Goal: Transaction & Acquisition: Purchase product/service

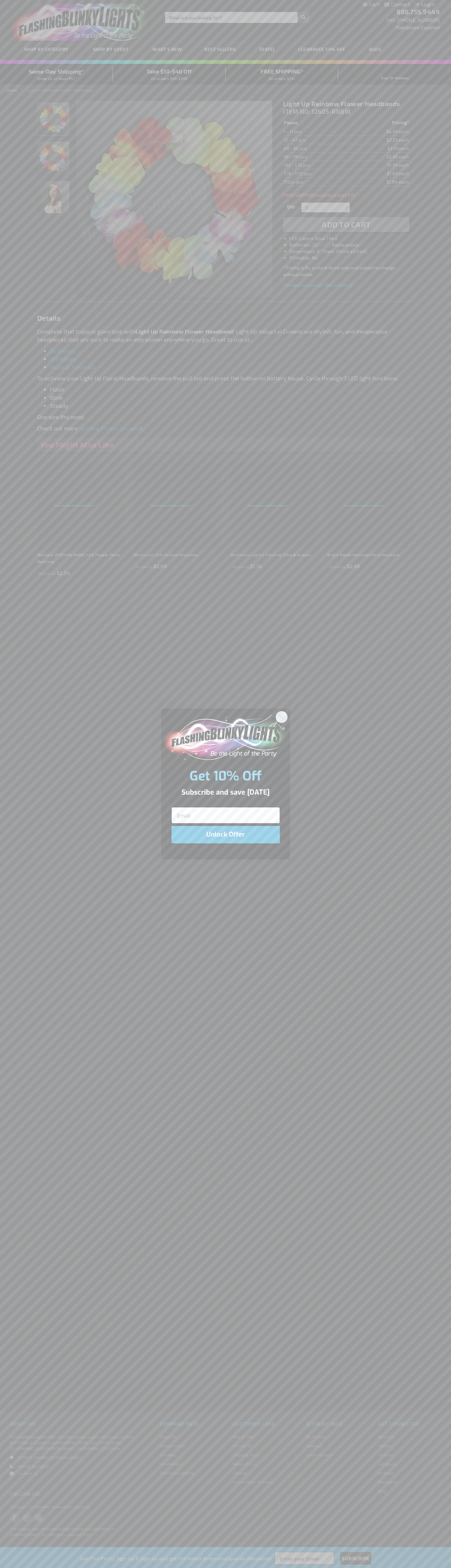
click at [282, 717] on icon "Close dialog" at bounding box center [281, 717] width 5 height 5
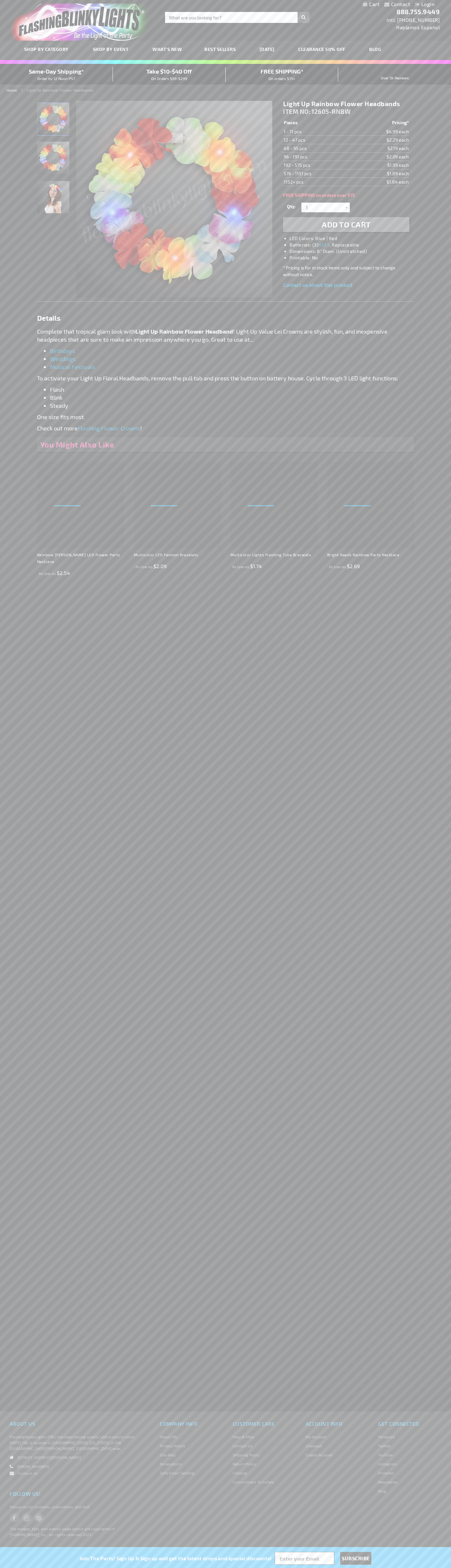
click at [346, 104] on h1 "Light Up Rainbow Flower Headbands" at bounding box center [346, 104] width 126 height 8
click at [346, 225] on span "Add to Cart" at bounding box center [346, 225] width 49 height 9
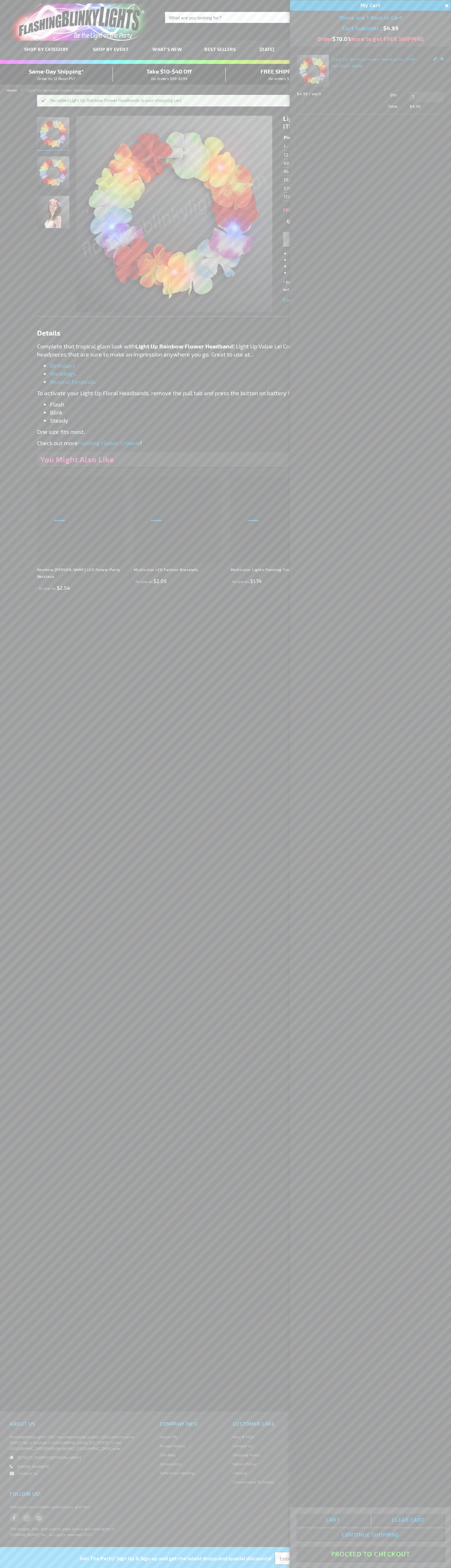
click at [371, 1555] on button "Proceed To Checkout" at bounding box center [371, 1555] width 147 height 15
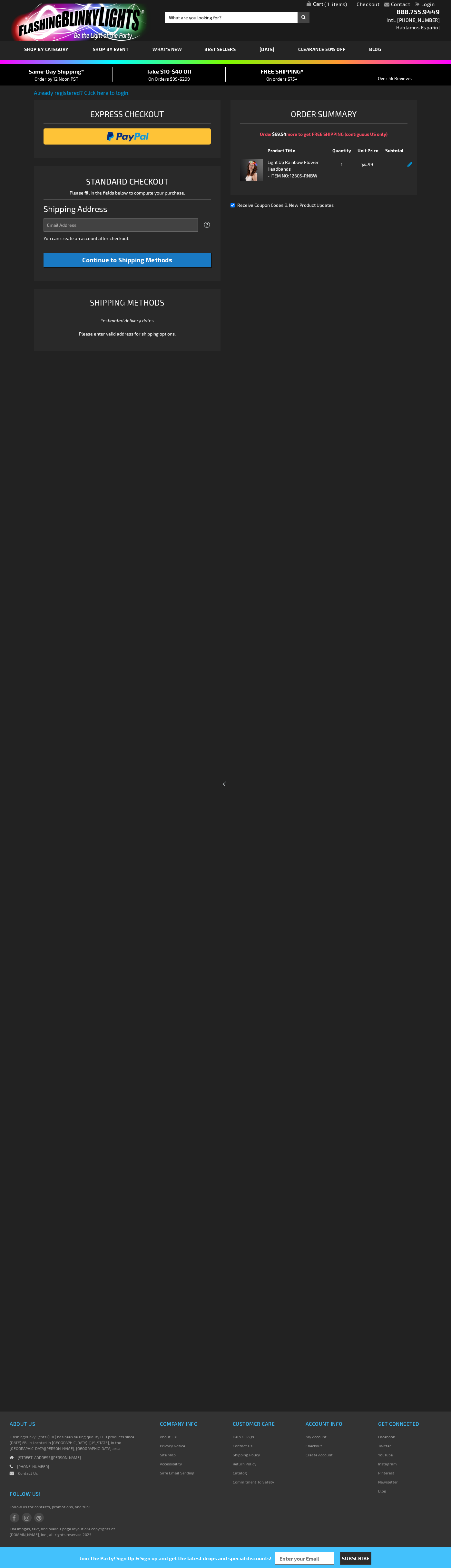
select select "US"
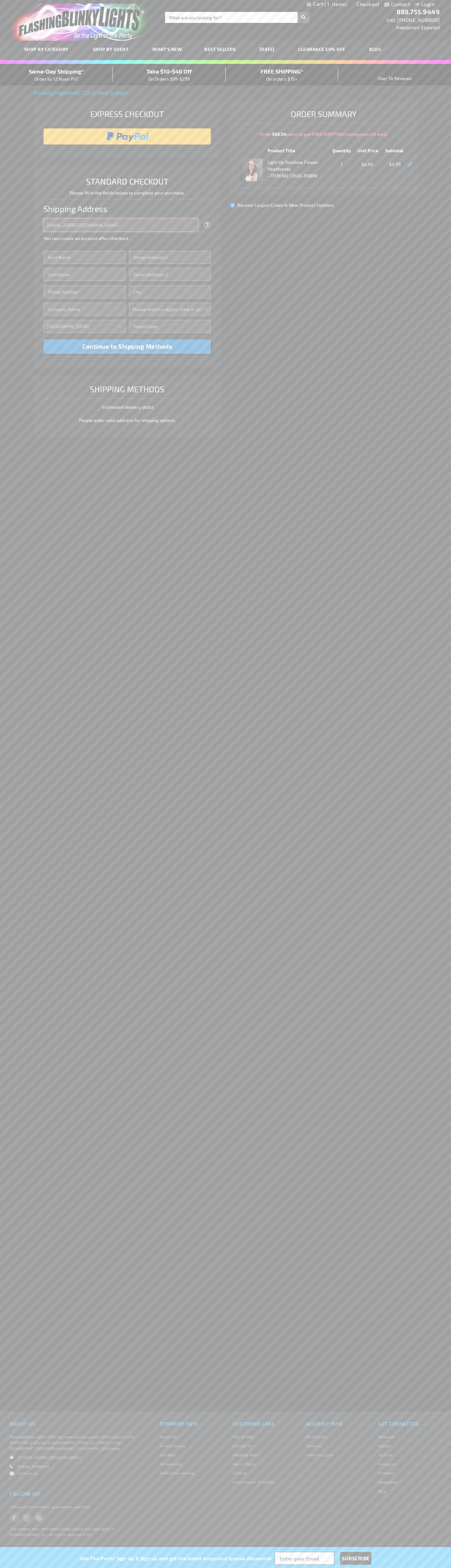
type input "johnsmith005@storebotmail.joonix.net"
type input "John"
type input "2590 Pearl Street"
type input "First floor"
type input "boulder"
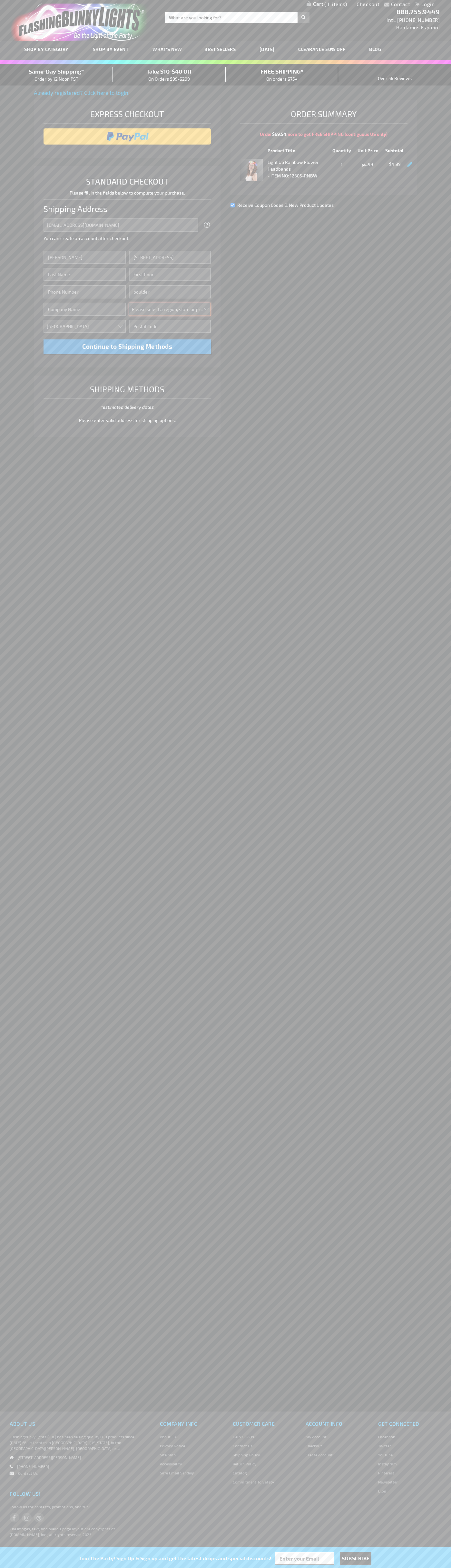
select select "13"
type input "80302"
type input "Smith"
type input "6502530000"
type input "John Smith"
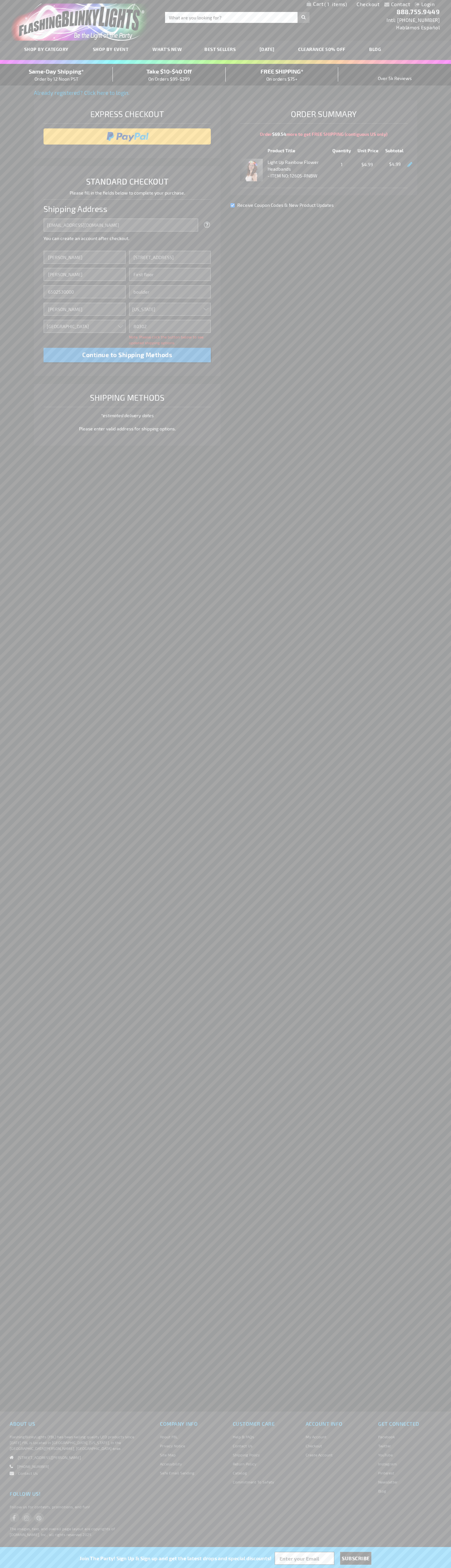
click at [56, 75] on div "Same-Day Shipping* Order by 12 Noon PST" at bounding box center [56, 74] width 113 height 15
click at [127, 137] on input "image" at bounding box center [127, 136] width 162 height 13
